Goal: Task Accomplishment & Management: Use online tool/utility

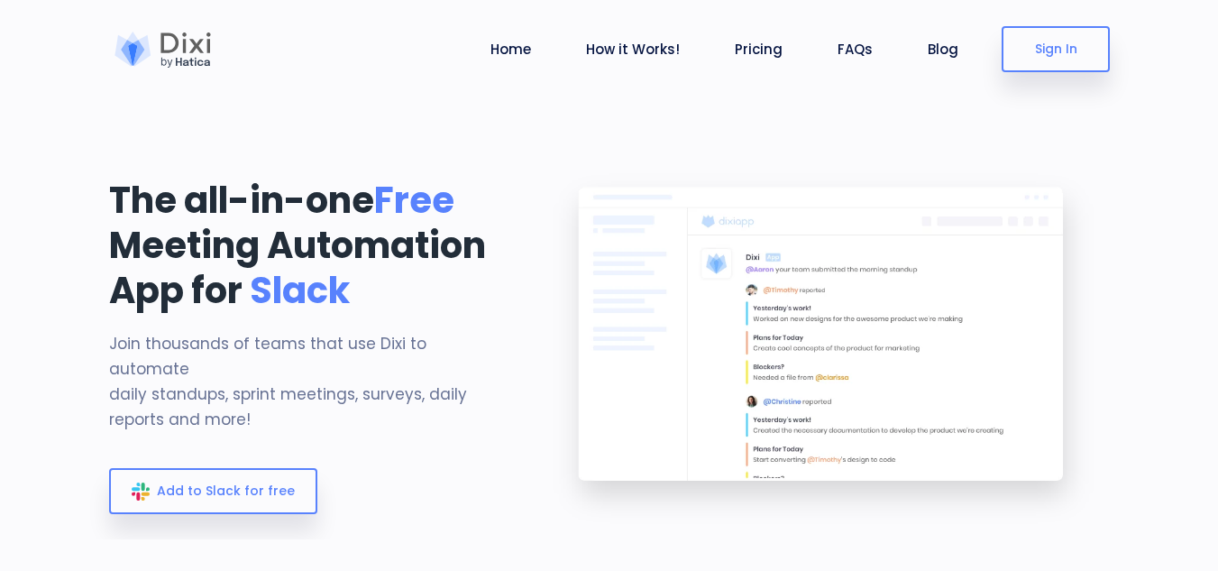
click at [1153, 204] on section "The all-in-one Free Meeting Automation App for Slack Join thousands of teams th…" at bounding box center [609, 269] width 1218 height 539
click at [499, 47] on link "Home" at bounding box center [510, 49] width 55 height 21
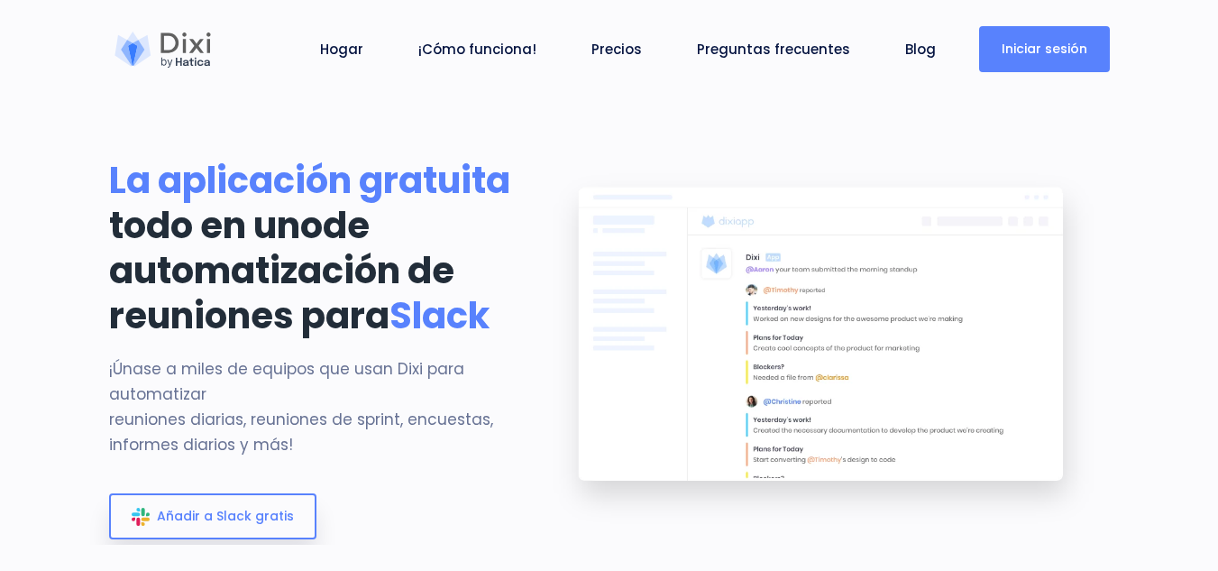
click at [1016, 55] on font "Iniciar sesión" at bounding box center [1044, 49] width 86 height 18
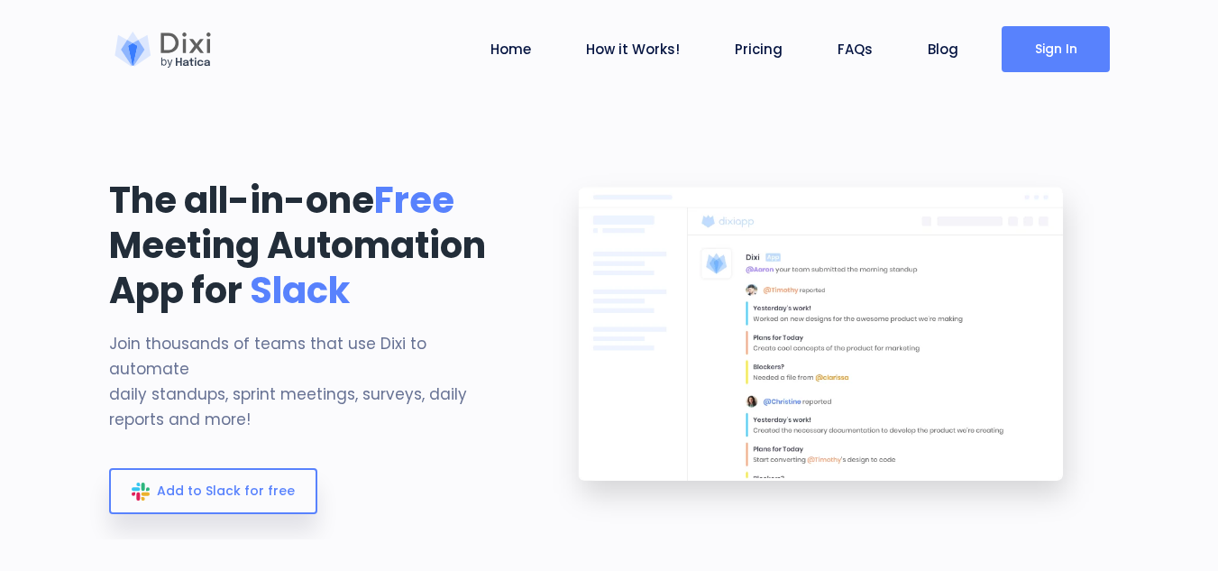
click at [1080, 219] on img at bounding box center [823, 348] width 572 height 381
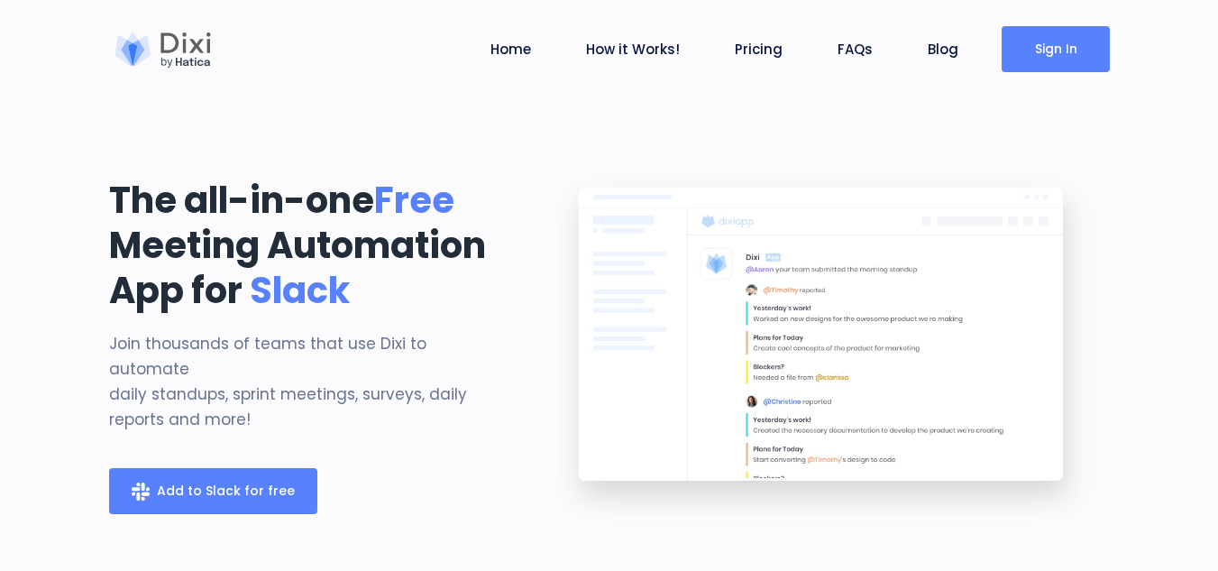
click at [205, 468] on link "Add to Slack for free" at bounding box center [213, 491] width 208 height 46
